Goal: Task Accomplishment & Management: Manage account settings

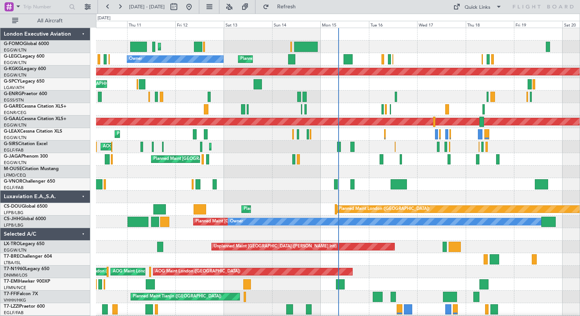
drag, startPoint x: 396, startPoint y: 106, endPoint x: 233, endPoint y: 161, distance: 172.3
drag, startPoint x: 233, startPoint y: 161, endPoint x: 368, endPoint y: 99, distance: 148.7
drag, startPoint x: 368, startPoint y: 99, endPoint x: 435, endPoint y: 79, distance: 70.1
drag, startPoint x: 435, startPoint y: 79, endPoint x: 416, endPoint y: 90, distance: 22.1
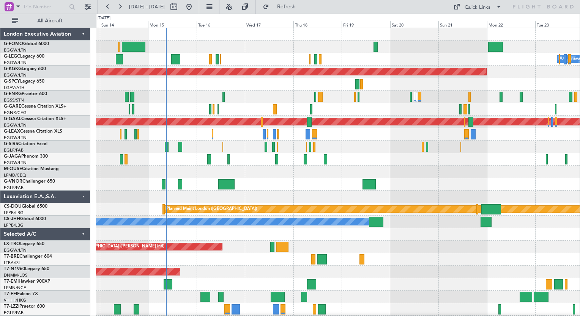
click at [199, 94] on div "Planned Maint [GEOGRAPHIC_DATA] ([GEOGRAPHIC_DATA]) A/C Unavailable [GEOGRAPHIC…" at bounding box center [337, 191] width 483 height 326
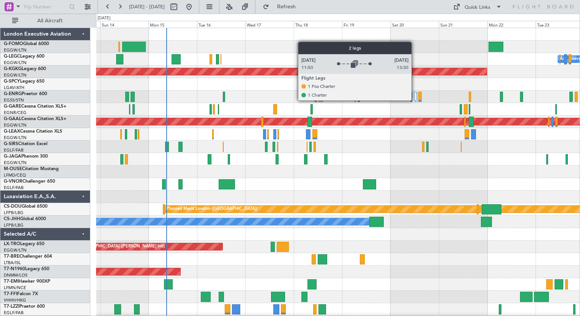
click at [415, 100] on div at bounding box center [415, 96] width 2 height 9
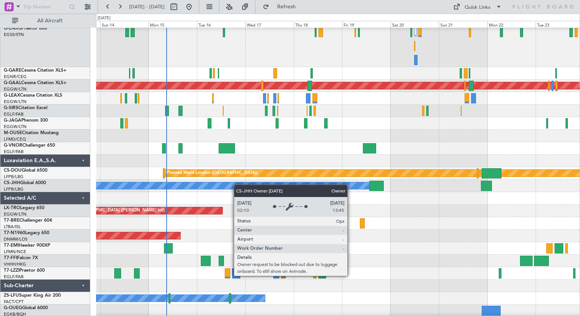
scroll to position [65, 0]
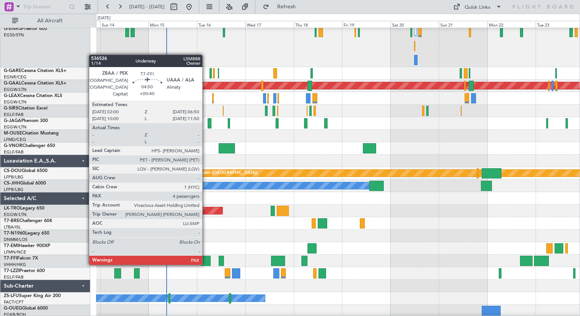
click at [206, 264] on div at bounding box center [206, 261] width 10 height 10
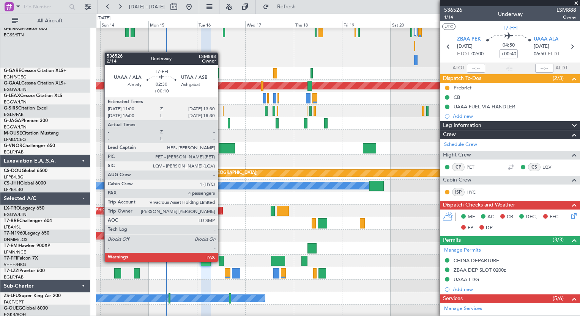
click at [221, 261] on div at bounding box center [221, 261] width 5 height 10
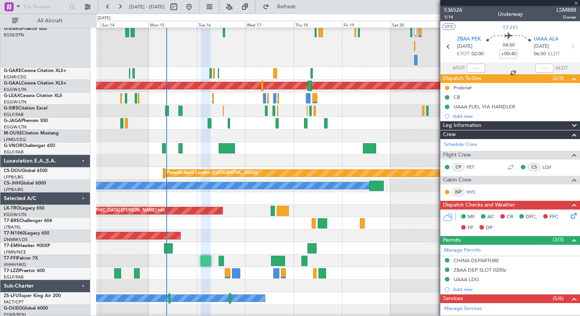
type input "+00:10"
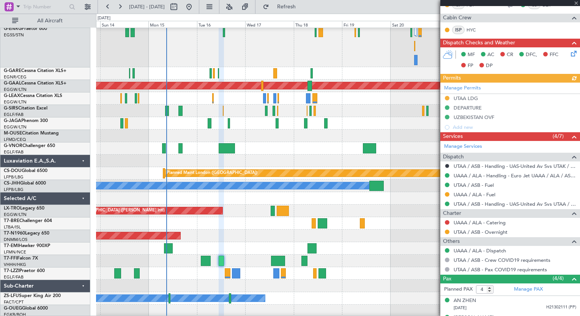
scroll to position [162, 0]
click at [461, 99] on div "Manage Permits UTAA LDG DEPARTURE UZBEKISTAN OVF Add new" at bounding box center [510, 108] width 140 height 50
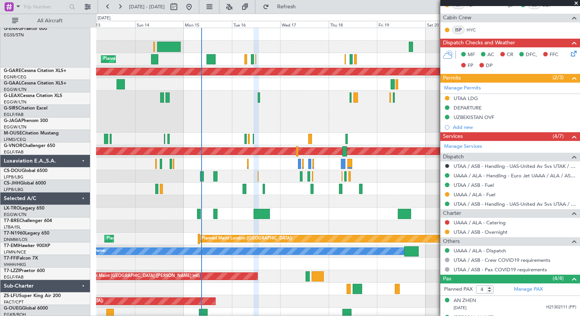
scroll to position [0, 0]
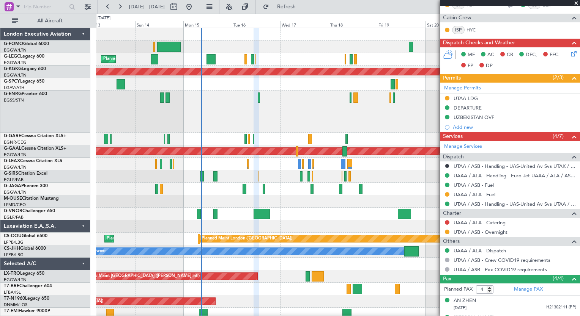
click at [291, 230] on div "Planned Maint [GEOGRAPHIC_DATA] ([GEOGRAPHIC_DATA]) Planned Maint [GEOGRAPHIC_D…" at bounding box center [337, 205] width 483 height 355
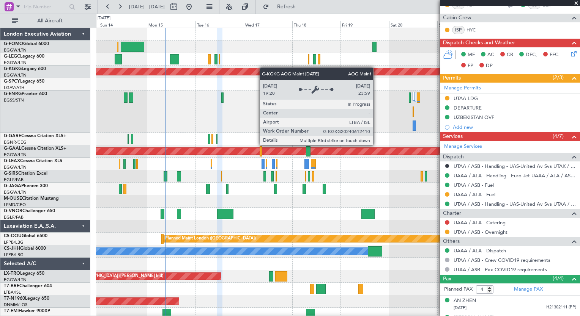
click at [223, 73] on div "AOG Maint [GEOGRAPHIC_DATA] (Ataturk)" at bounding box center [337, 72] width 483 height 13
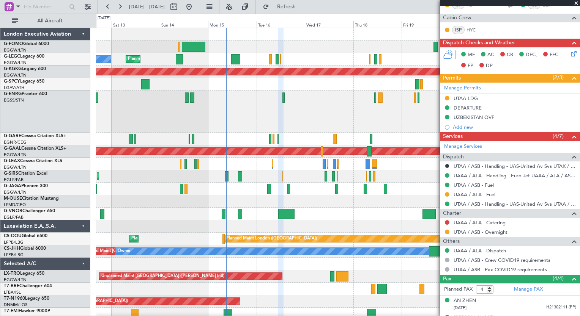
click at [334, 121] on div at bounding box center [337, 112] width 483 height 42
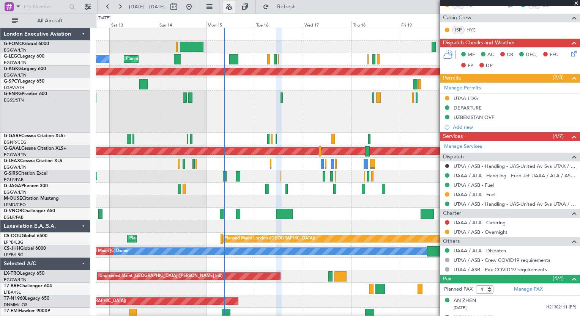
click at [235, 7] on button at bounding box center [229, 7] width 12 height 12
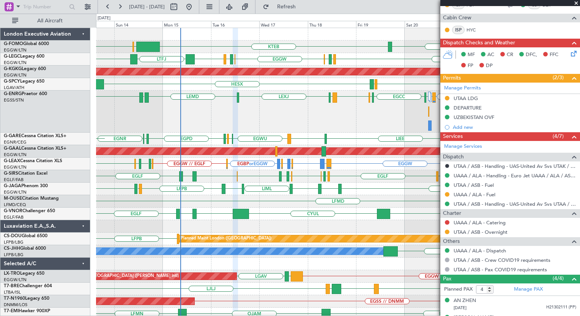
click at [282, 81] on div "EGGW KRFD KTEB [GEOGRAPHIC_DATA] LCLK Planned Maint [GEOGRAPHIC_DATA] ([GEOGRAP…" at bounding box center [337, 205] width 483 height 355
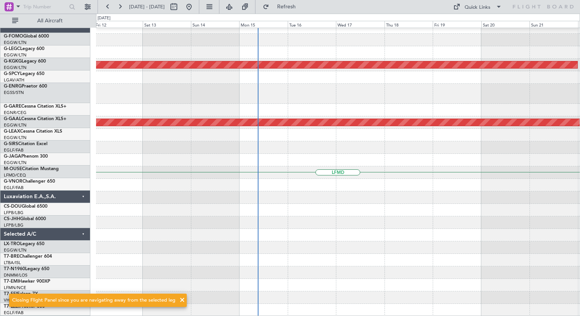
scroll to position [7, 0]
click at [317, 228] on div at bounding box center [337, 223] width 483 height 13
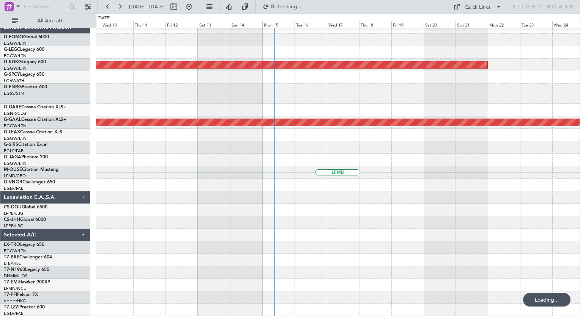
click at [215, 147] on div at bounding box center [337, 148] width 483 height 13
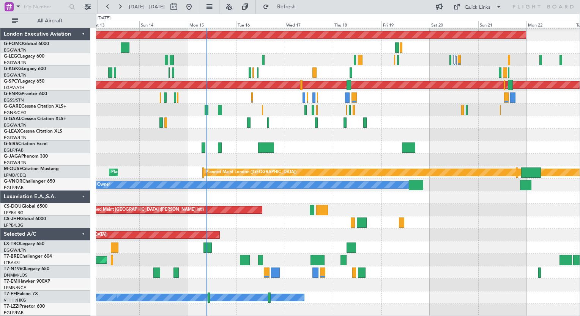
scroll to position [36, 0]
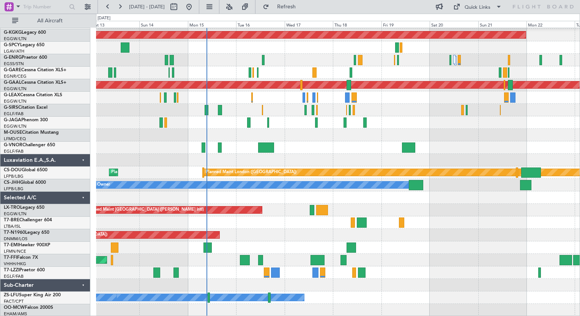
click at [268, 132] on div "Planned Maint London (Luton) Owner A/C Unavailable London (Luton) AOG Maint Ist…" at bounding box center [337, 154] width 483 height 326
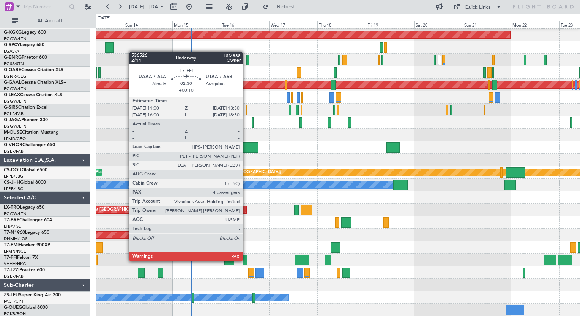
click at [246, 261] on div at bounding box center [244, 260] width 5 height 10
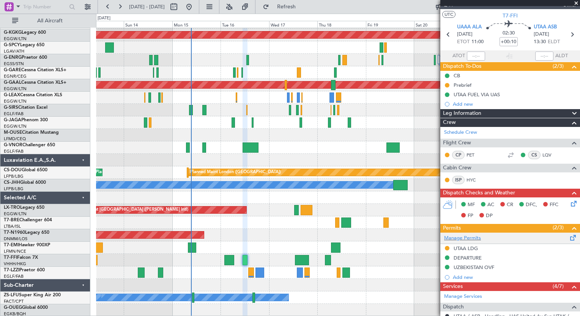
scroll to position [0, 0]
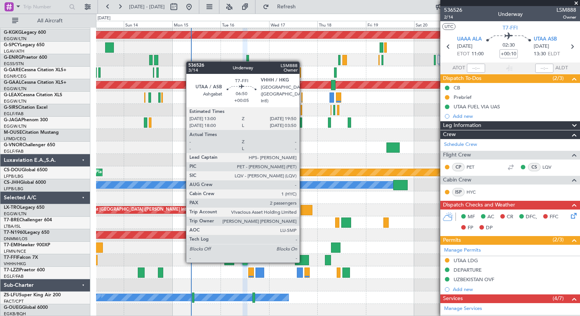
click at [303, 262] on div at bounding box center [302, 260] width 14 height 10
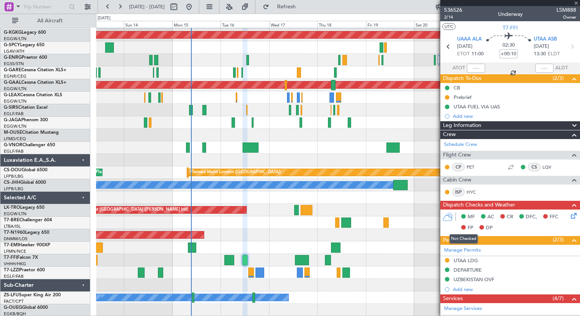
type input "+00:05"
type input "2"
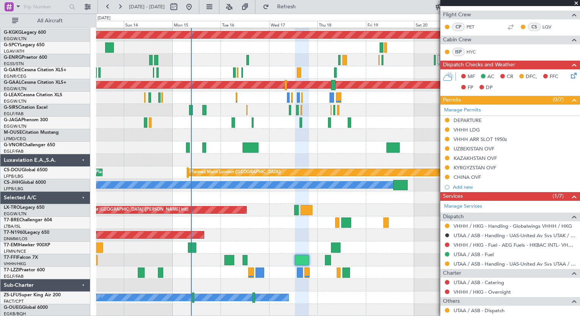
scroll to position [179, 0]
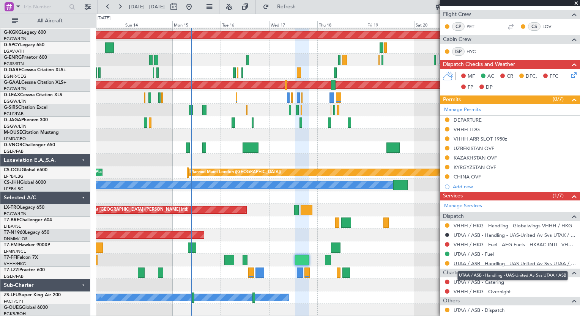
click at [471, 263] on link "UTAA / ASB - Handling - UAS-United Av Svs UTAA / ASB" at bounding box center [514, 264] width 123 height 6
click at [503, 264] on link "UTAA / ASB - Handling - UAS-United Av Svs UTAA / ASB" at bounding box center [514, 264] width 123 height 6
